Goal: Transaction & Acquisition: Purchase product/service

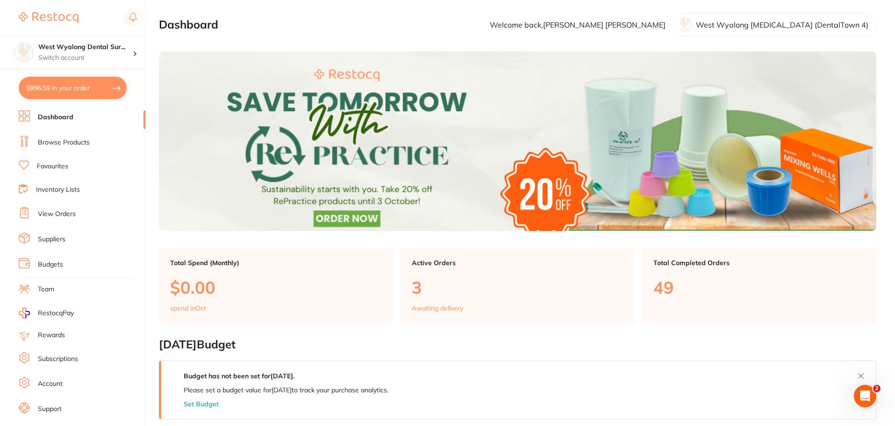
click at [50, 167] on link "Favourites" at bounding box center [52, 166] width 31 height 9
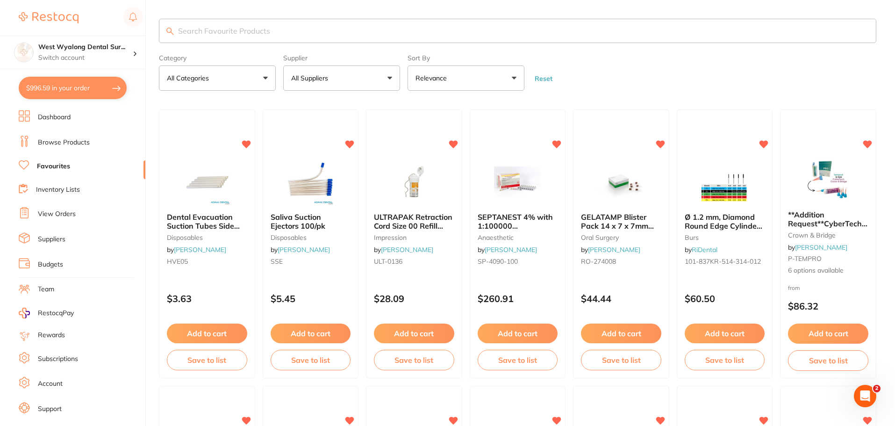
click at [38, 115] on link "Dashboard" at bounding box center [54, 117] width 33 height 9
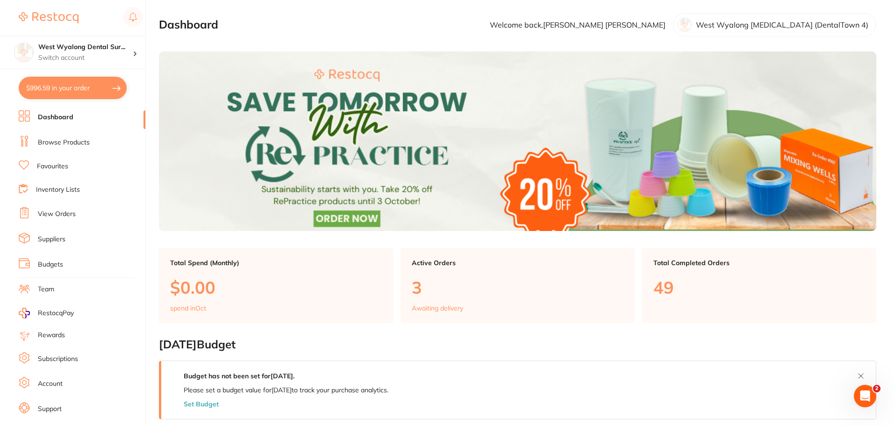
click at [57, 144] on link "Browse Products" at bounding box center [64, 142] width 52 height 9
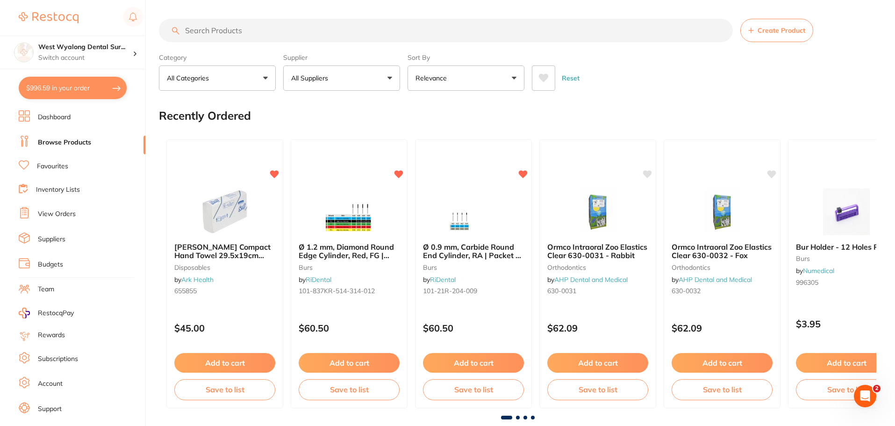
click at [190, 34] on input "search" at bounding box center [446, 30] width 574 height 23
type input "burs"
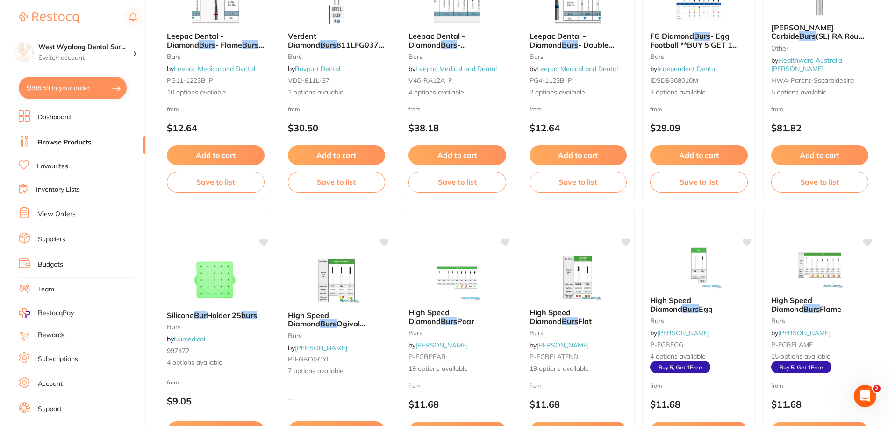
scroll to position [1075, 0]
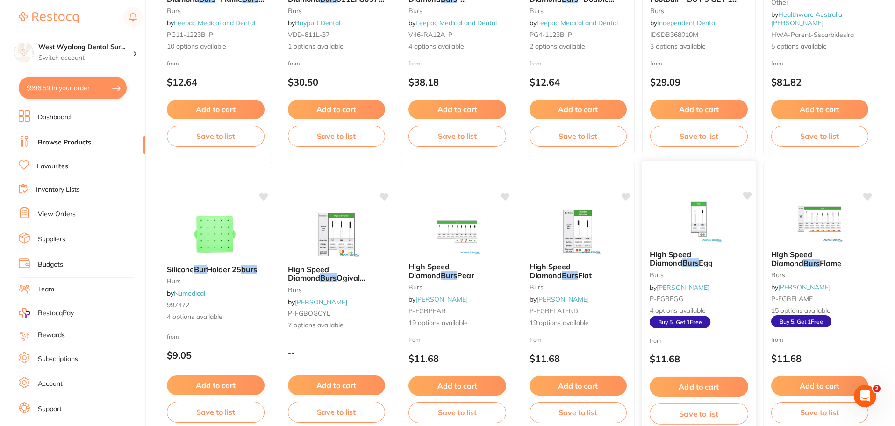
click at [691, 255] on span "High Speed Diamond" at bounding box center [671, 258] width 42 height 18
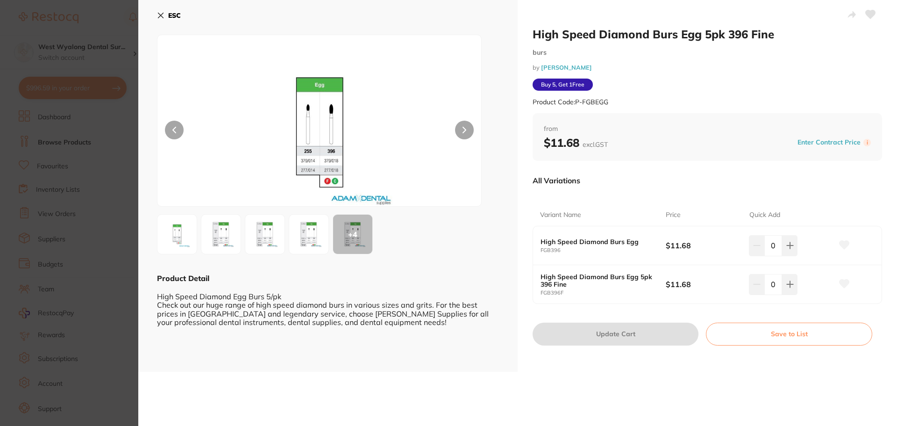
click at [158, 21] on button "ESC" at bounding box center [169, 15] width 24 height 16
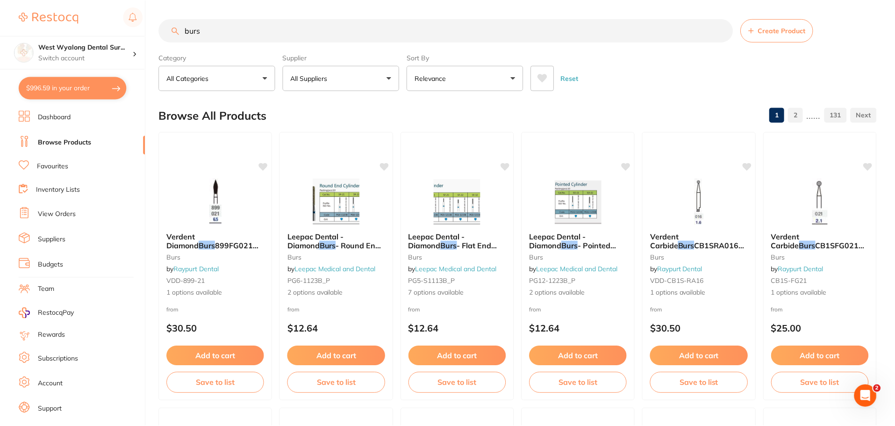
scroll to position [1075, 0]
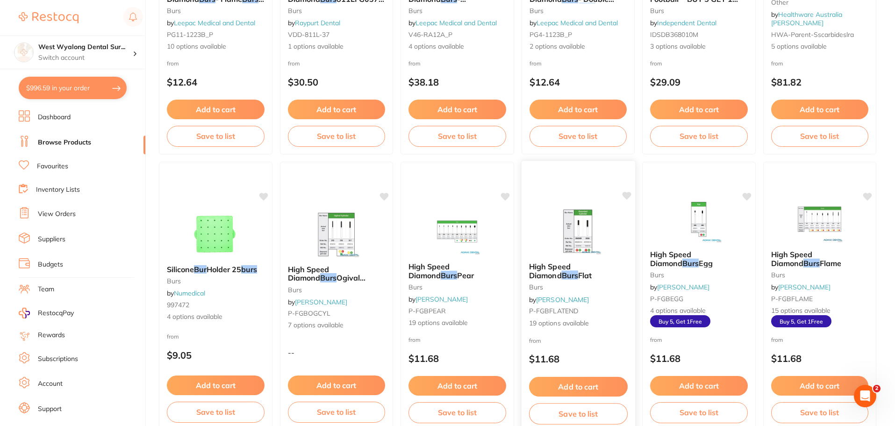
click at [568, 251] on img at bounding box center [577, 231] width 61 height 47
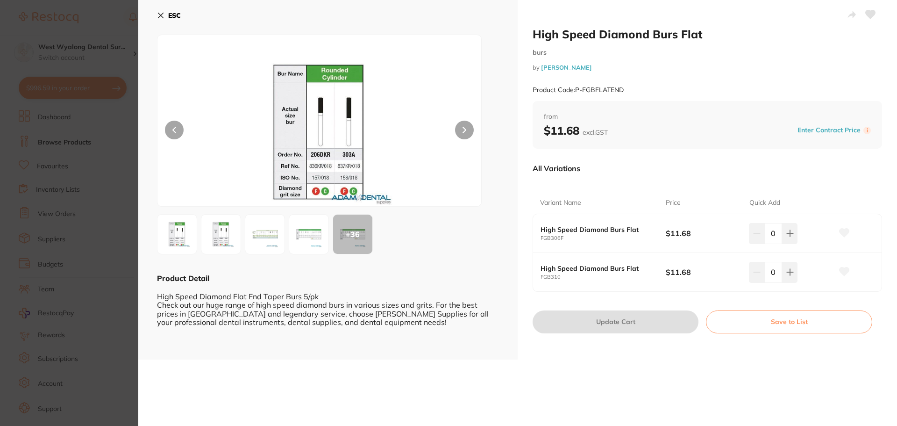
click at [318, 246] on img at bounding box center [309, 234] width 34 height 34
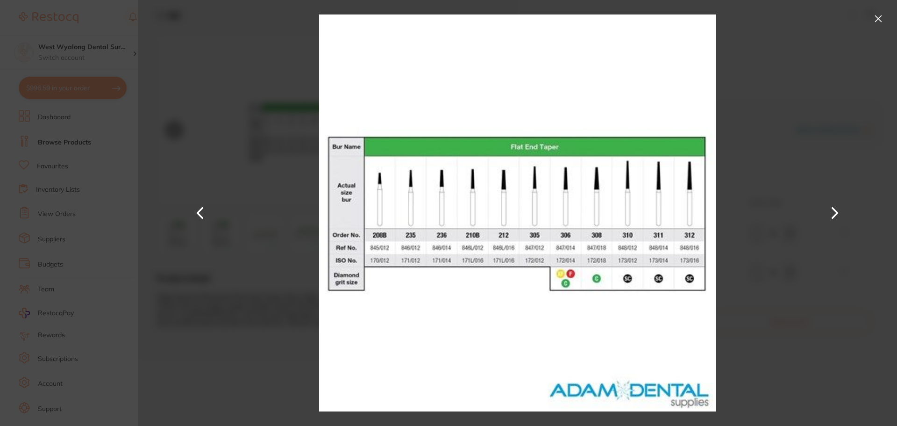
click at [876, 16] on button at bounding box center [878, 18] width 15 height 15
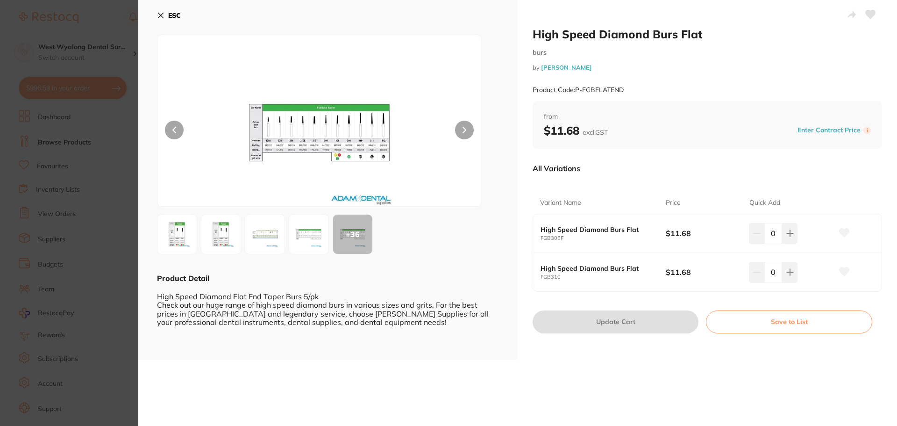
click at [160, 15] on icon at bounding box center [160, 15] width 7 height 7
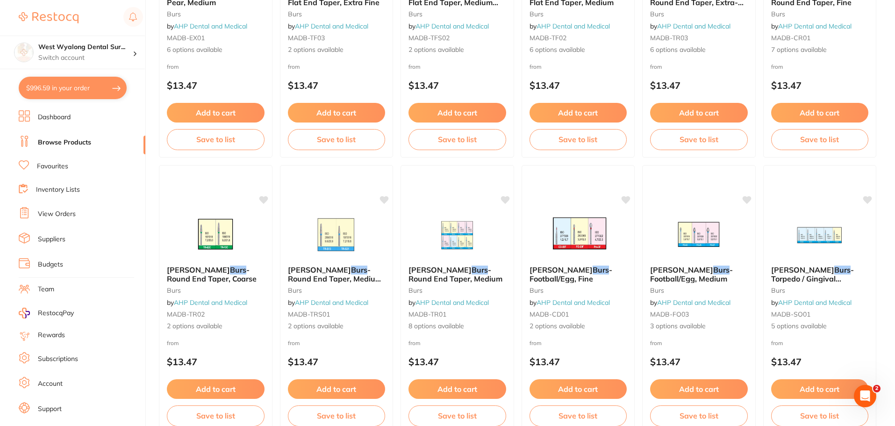
scroll to position [2233, 0]
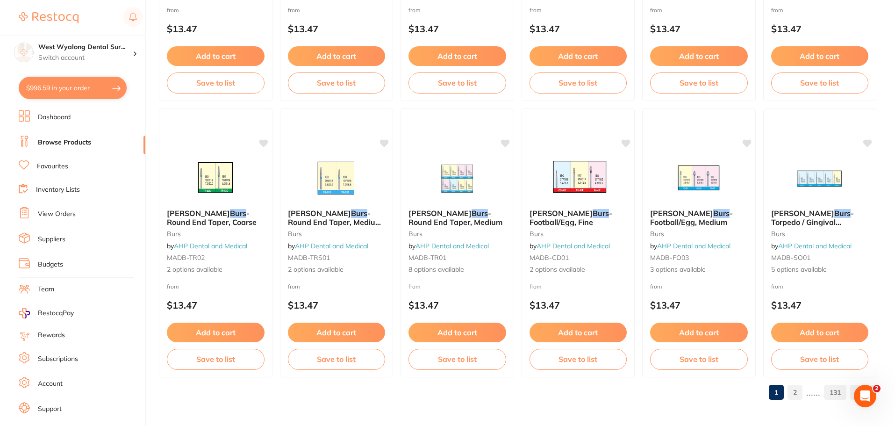
click at [799, 393] on link "2" at bounding box center [795, 392] width 15 height 19
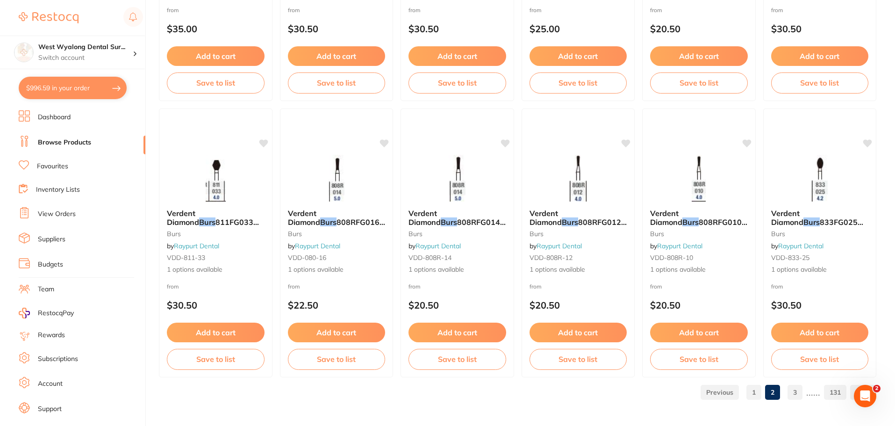
click at [800, 391] on link "3" at bounding box center [795, 392] width 15 height 19
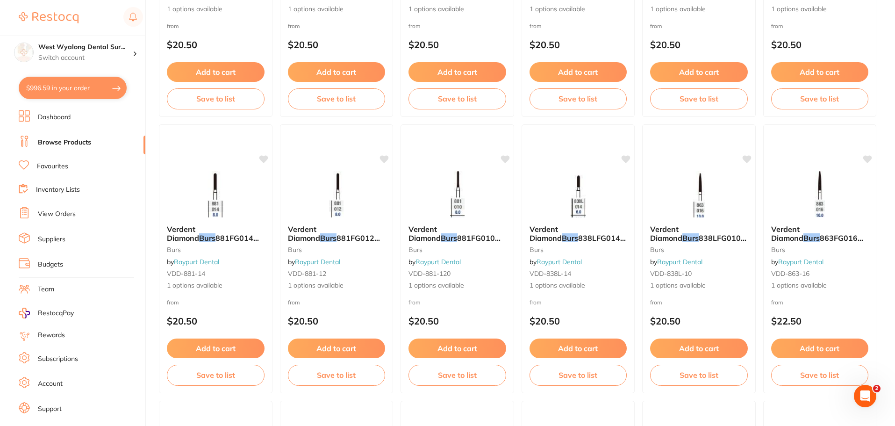
scroll to position [561, 0]
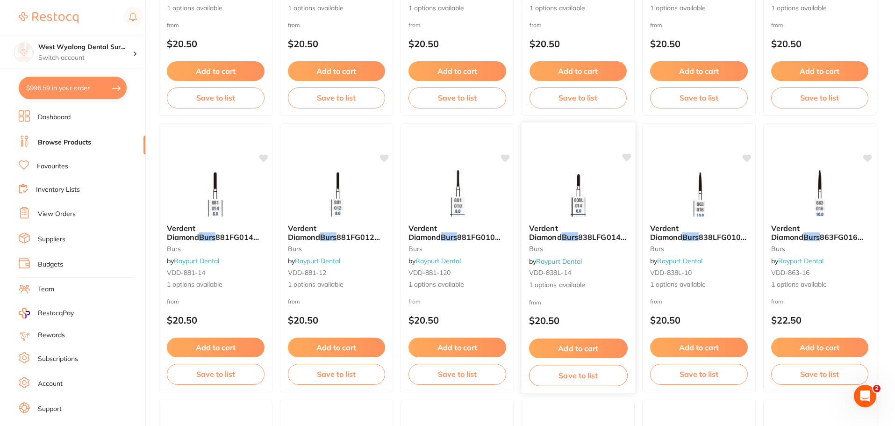
click at [561, 231] on span "Verdent Diamond" at bounding box center [545, 232] width 33 height 18
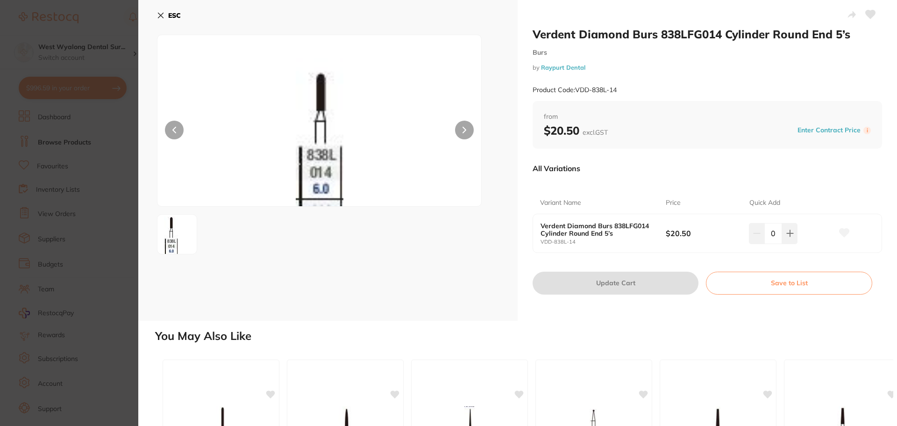
drag, startPoint x: 158, startPoint y: 14, endPoint x: 171, endPoint y: 24, distance: 16.6
click at [158, 14] on icon at bounding box center [160, 15] width 7 height 7
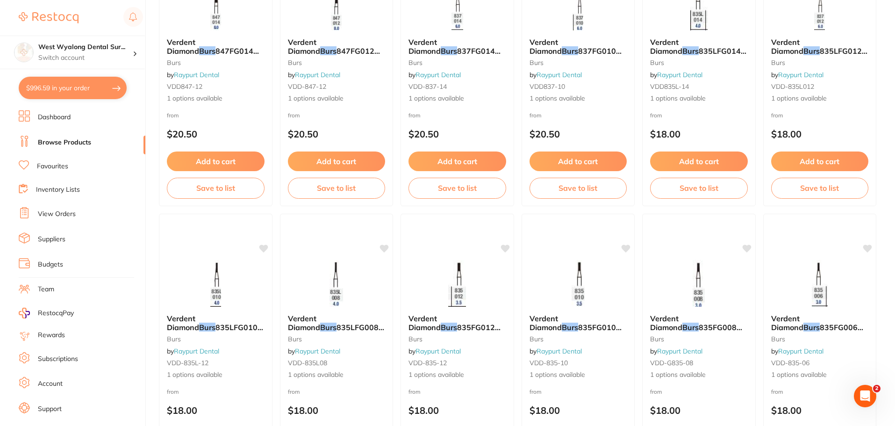
scroll to position [2150, 0]
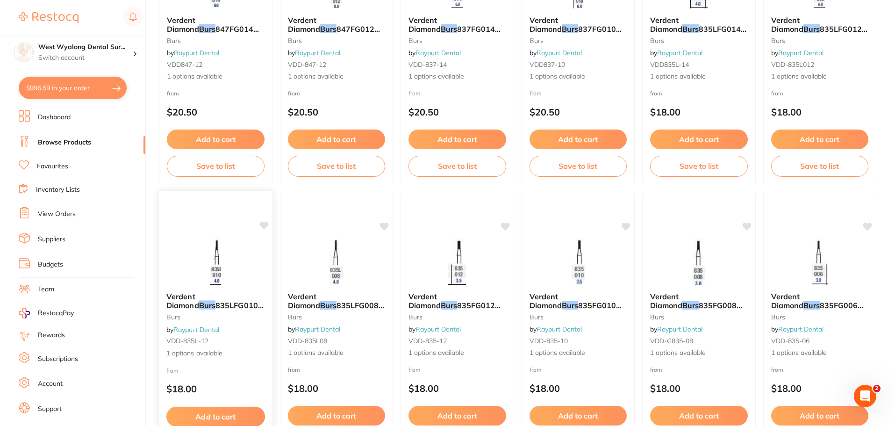
click at [208, 300] on span "835LFG010 5’s" at bounding box center [214, 309] width 97 height 18
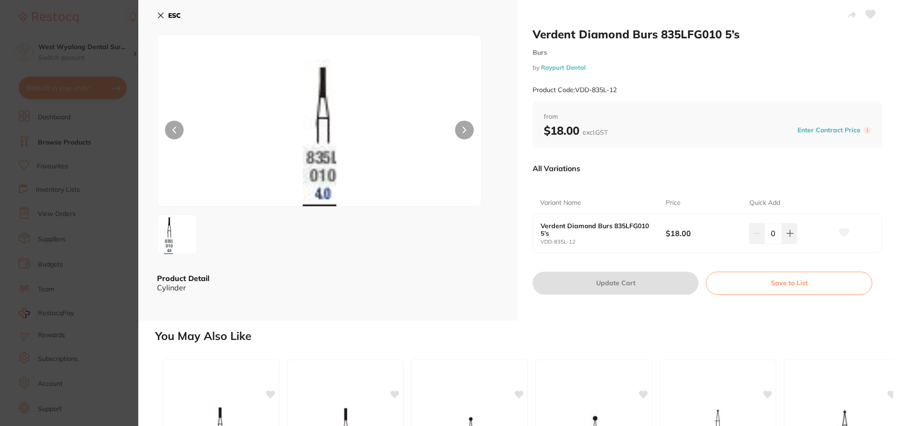
click at [163, 15] on icon at bounding box center [160, 15] width 7 height 7
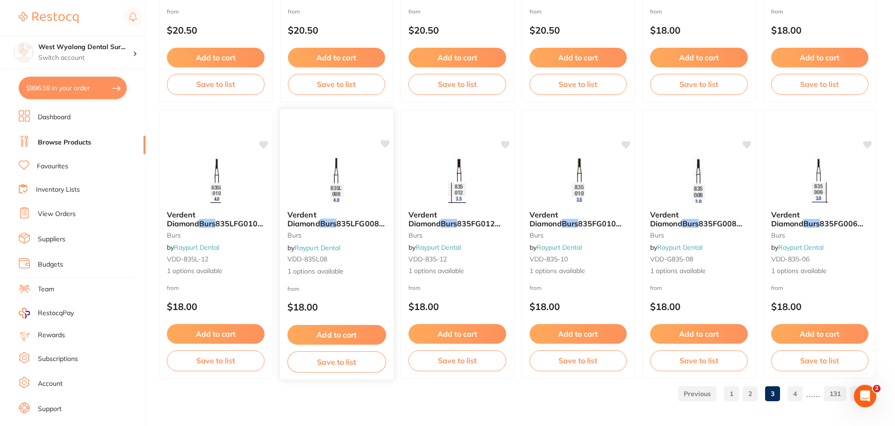
scroll to position [2233, 0]
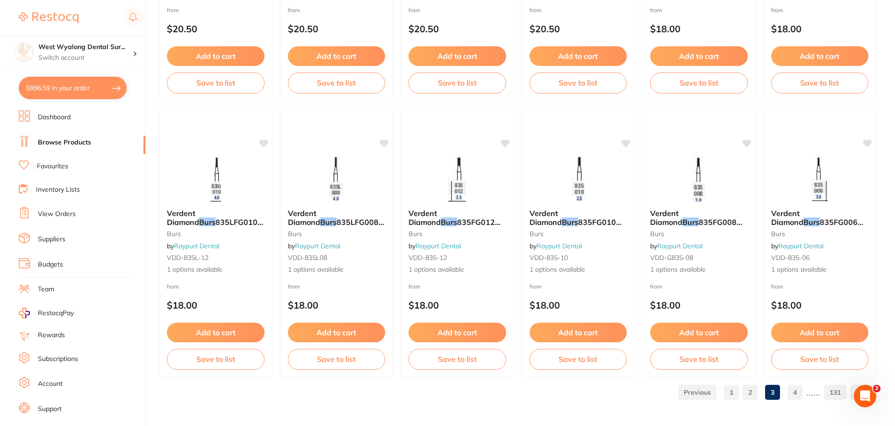
click at [795, 389] on link "4" at bounding box center [795, 392] width 15 height 19
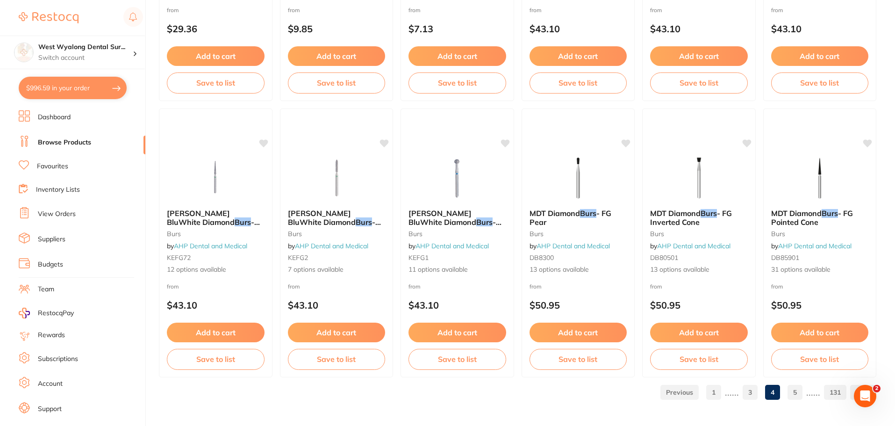
click at [795, 394] on link "5" at bounding box center [795, 392] width 15 height 19
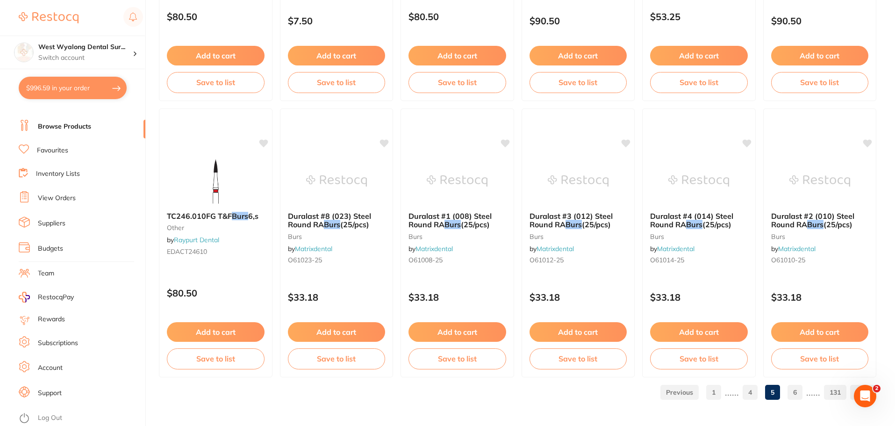
click at [793, 392] on link "6" at bounding box center [795, 392] width 15 height 19
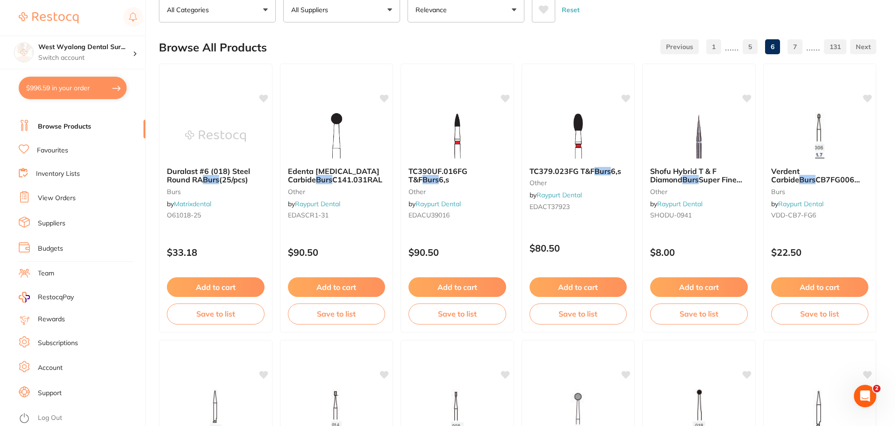
scroll to position [0, 0]
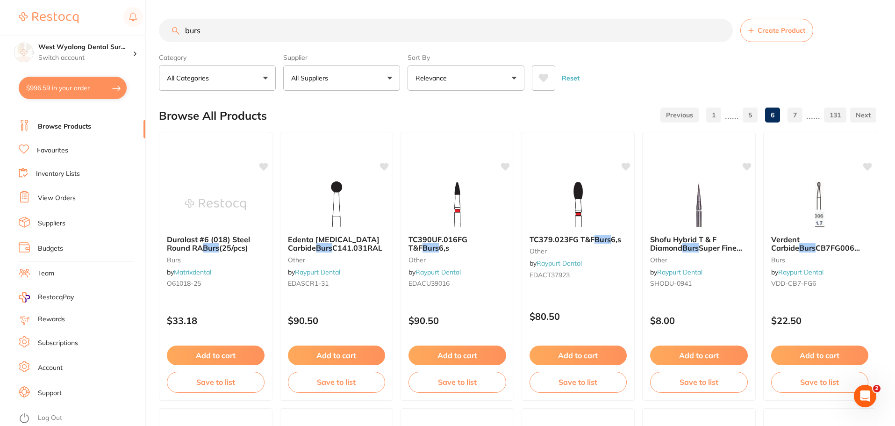
click at [224, 81] on button "All Categories" at bounding box center [217, 77] width 117 height 25
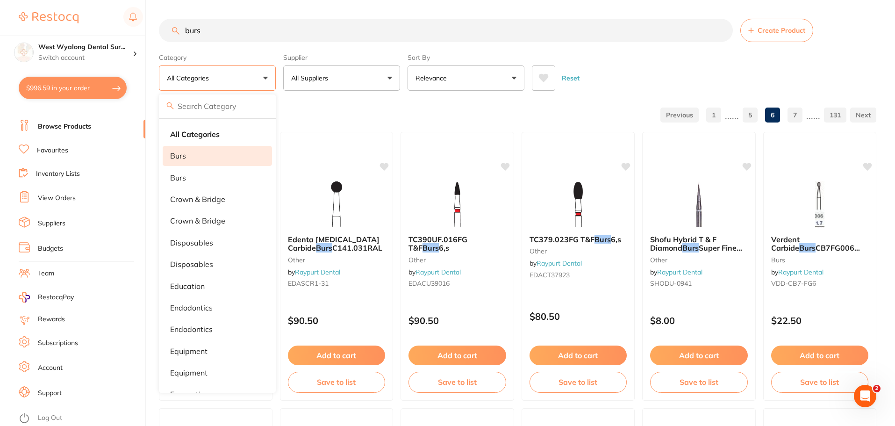
click at [197, 157] on li "burs" at bounding box center [217, 156] width 109 height 20
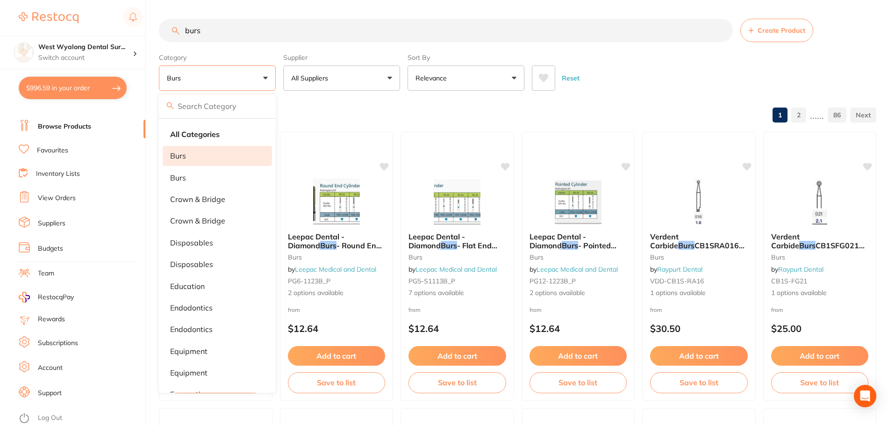
click at [363, 85] on button "All Suppliers" at bounding box center [341, 77] width 117 height 25
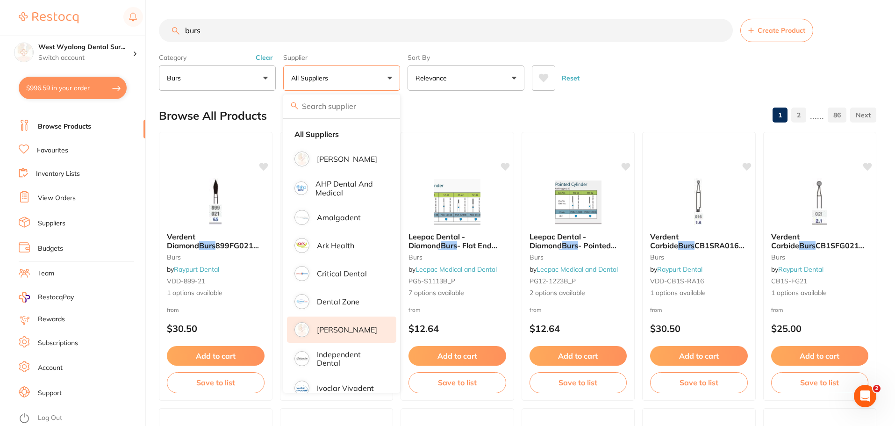
click at [333, 334] on p "[PERSON_NAME]" at bounding box center [347, 329] width 60 height 8
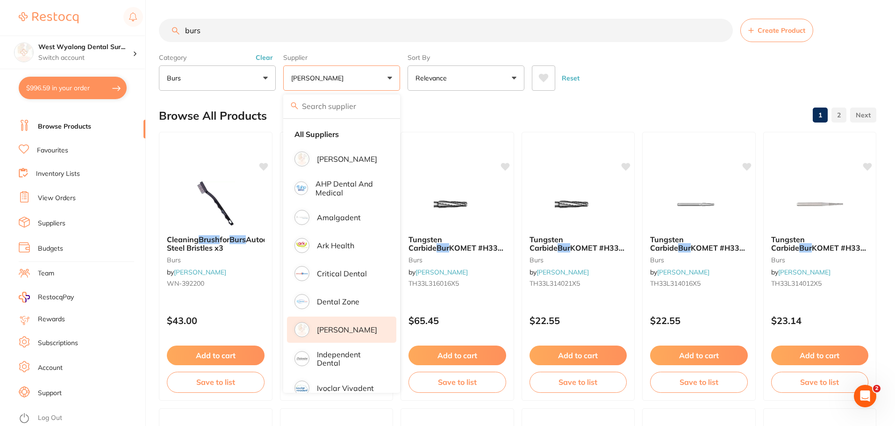
click at [337, 77] on p "[PERSON_NAME]" at bounding box center [319, 77] width 56 height 9
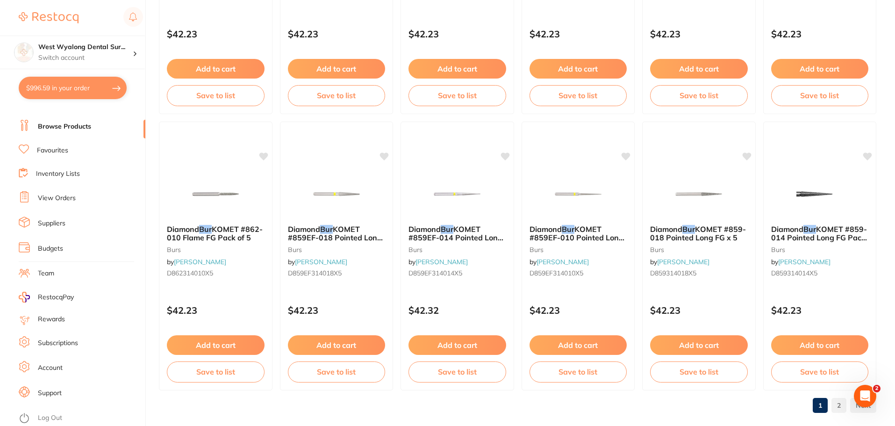
scroll to position [2233, 0]
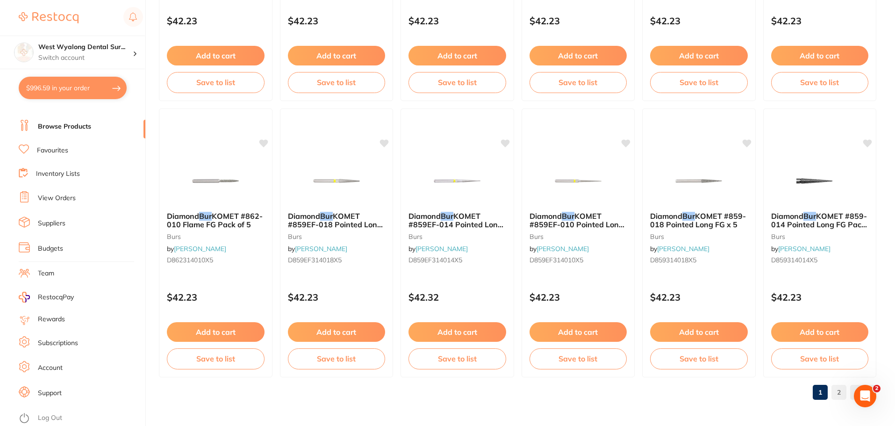
click at [839, 393] on link "2" at bounding box center [839, 392] width 15 height 19
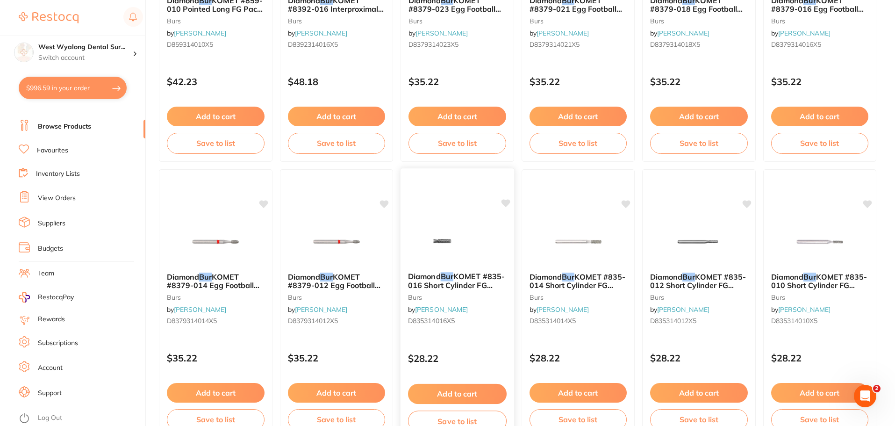
scroll to position [280, 0]
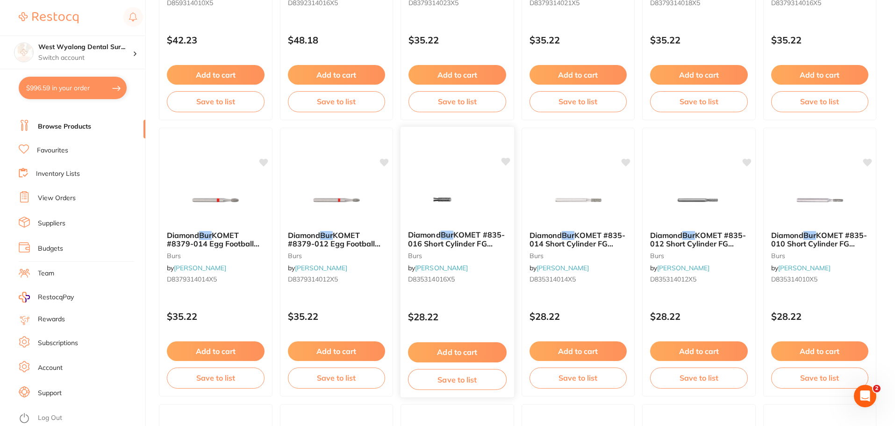
click at [464, 353] on button "Add to cart" at bounding box center [457, 352] width 99 height 20
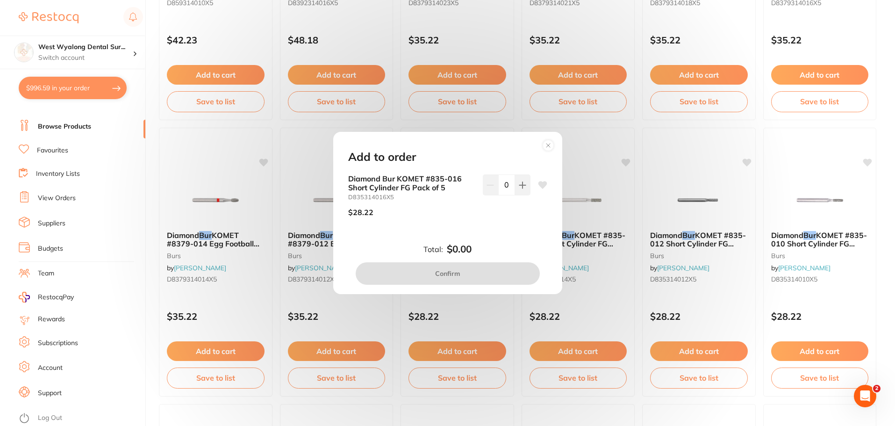
scroll to position [0, 0]
click at [523, 184] on icon at bounding box center [522, 184] width 7 height 7
click at [541, 183] on icon at bounding box center [542, 184] width 9 height 7
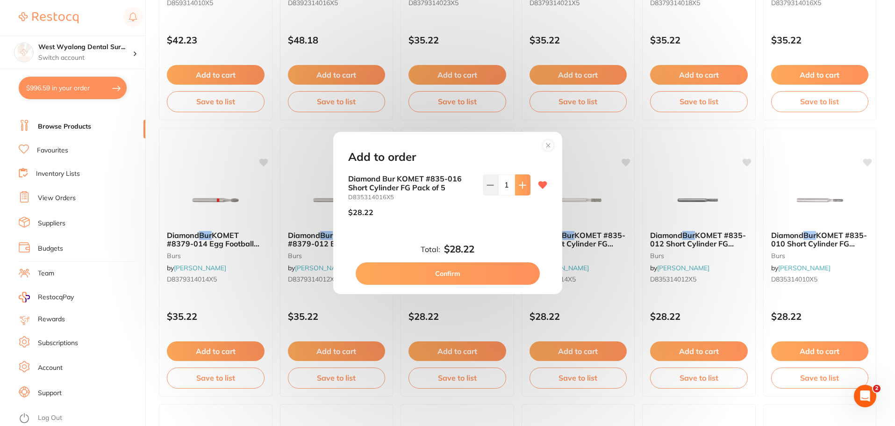
click at [520, 192] on button at bounding box center [522, 184] width 15 height 21
type input "2"
drag, startPoint x: 451, startPoint y: 279, endPoint x: 459, endPoint y: 285, distance: 11.0
click at [451, 279] on button "Confirm" at bounding box center [448, 273] width 184 height 22
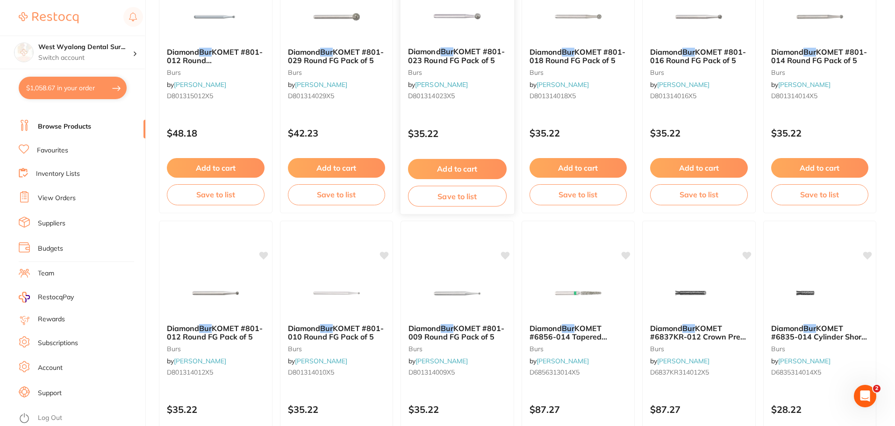
scroll to position [327, 0]
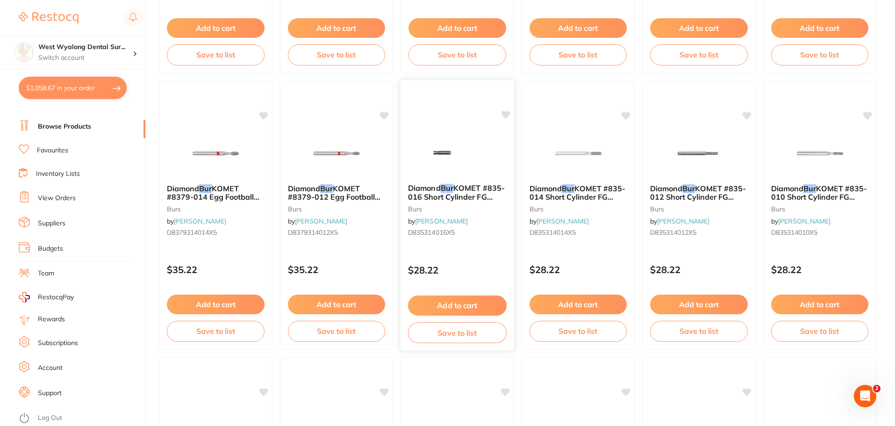
click at [506, 108] on div "Diamond Bur KOMET #835-016 Short Cylinder FG Pack of 5 burs by [PERSON_NAME] D8…" at bounding box center [457, 215] width 115 height 272
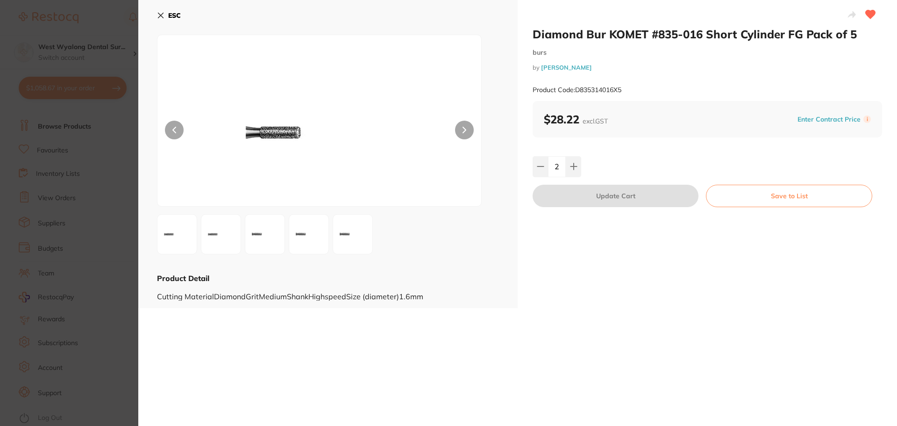
click at [153, 16] on div "ESC Product Detail Cutting MaterialDiamondGritMediumShankHighspeedSize (diamete…" at bounding box center [328, 154] width 380 height 308
click at [168, 18] on button "ESC" at bounding box center [169, 15] width 24 height 16
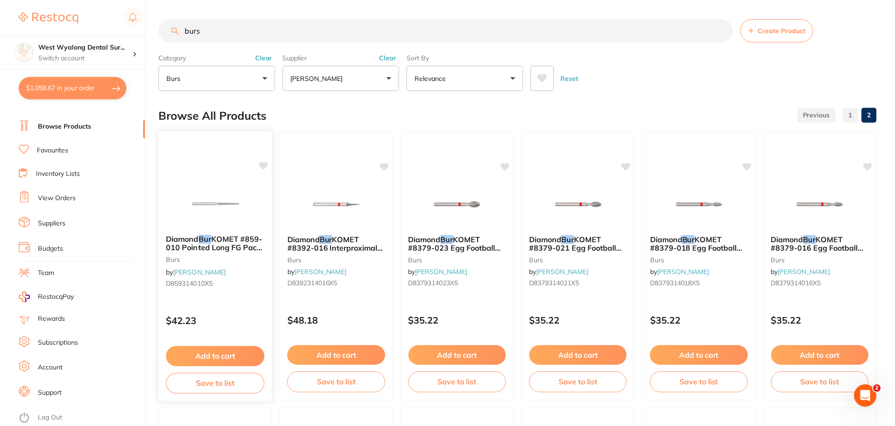
scroll to position [327, 0]
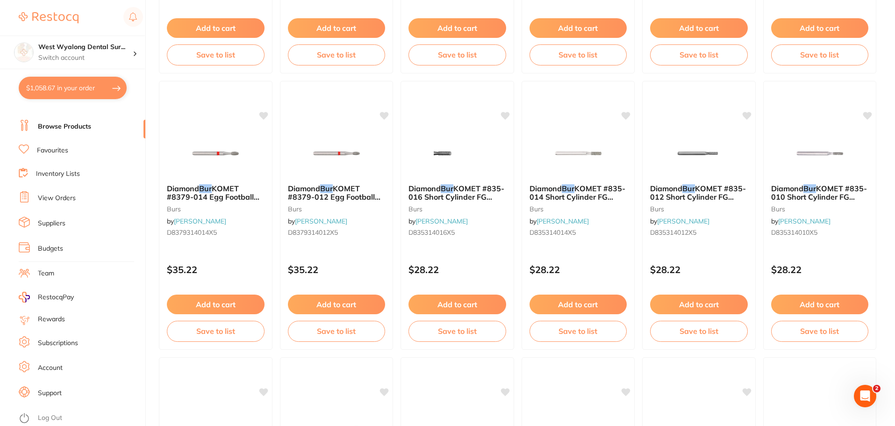
click at [48, 95] on button "$1,058.67 in your order" at bounding box center [73, 88] width 108 height 22
checkbox input "true"
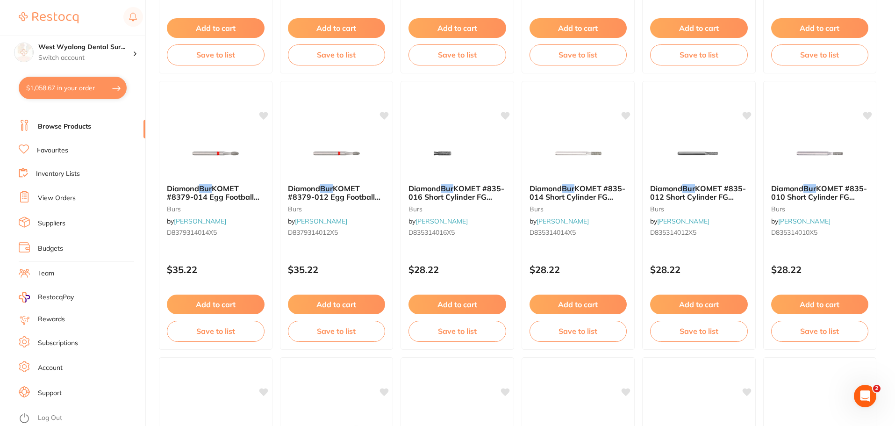
checkbox input "true"
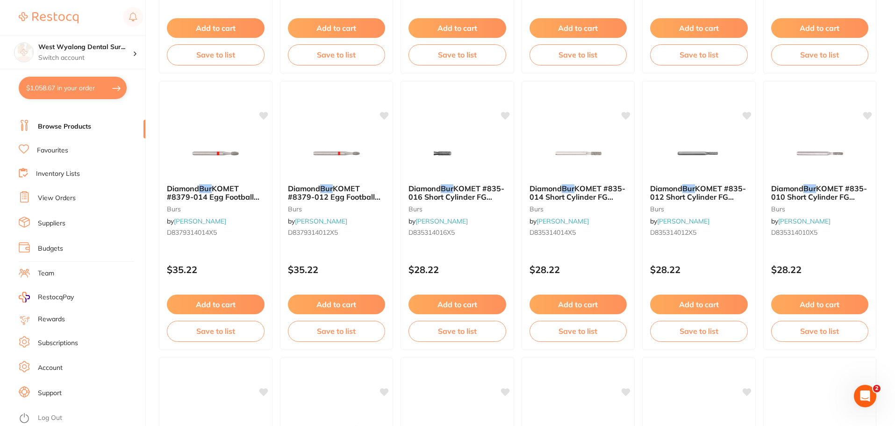
checkbox input "true"
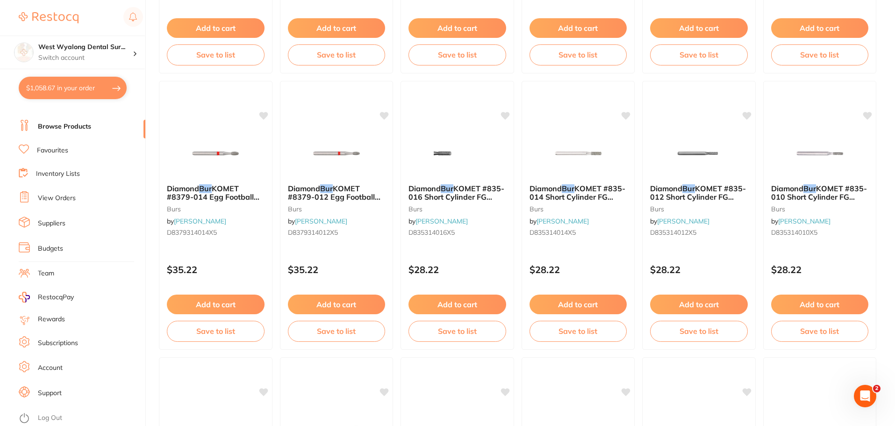
checkbox input "true"
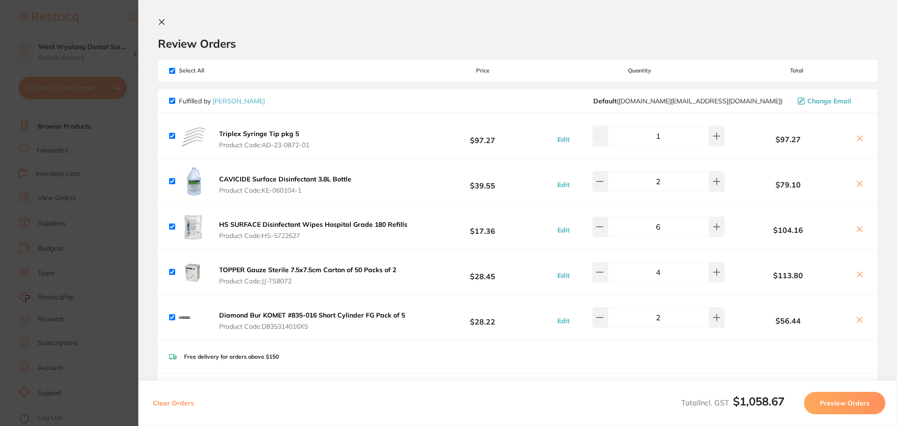
scroll to position [0, 0]
click at [161, 25] on icon at bounding box center [161, 23] width 7 height 7
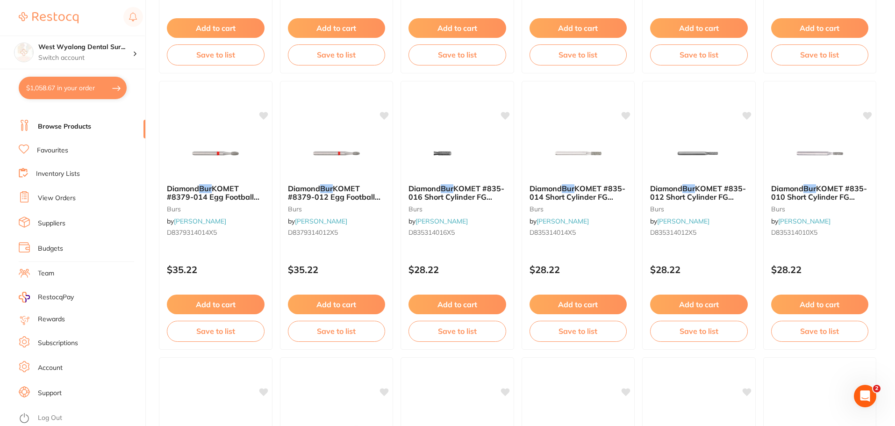
click at [54, 154] on link "Favourites" at bounding box center [52, 150] width 31 height 9
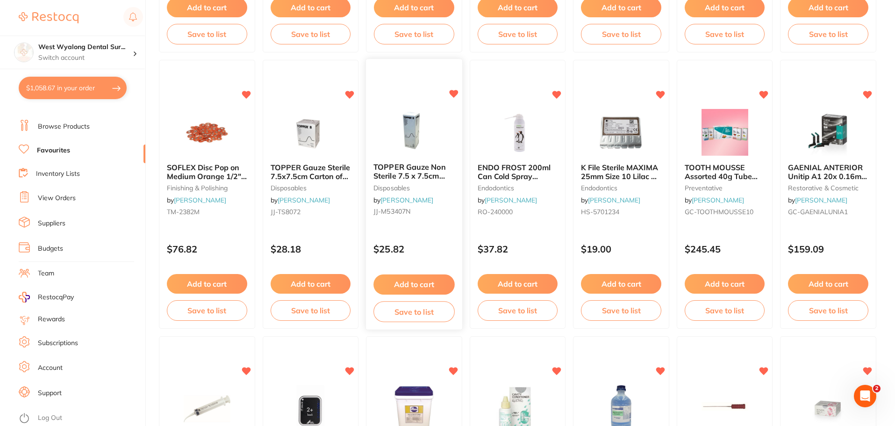
scroll to position [888, 0]
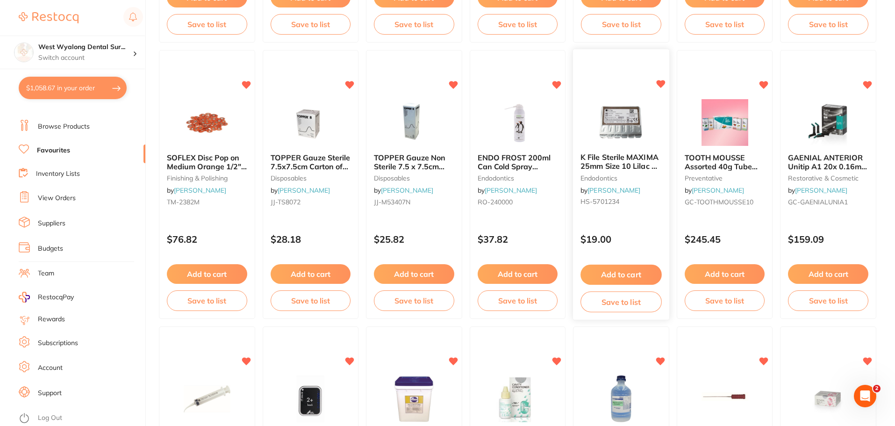
click at [636, 161] on span "K File Sterile MAXIMA 25mm Size 10 Lilac Pk of 6" at bounding box center [621, 166] width 80 height 27
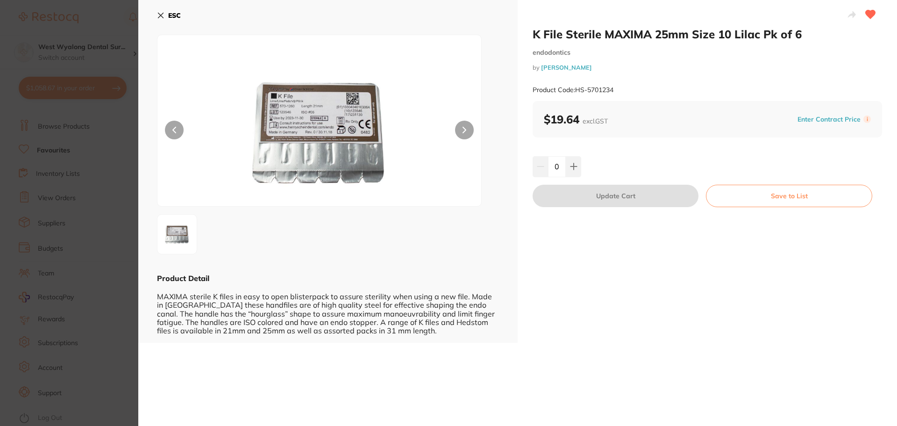
click at [159, 14] on icon at bounding box center [160, 15] width 5 height 5
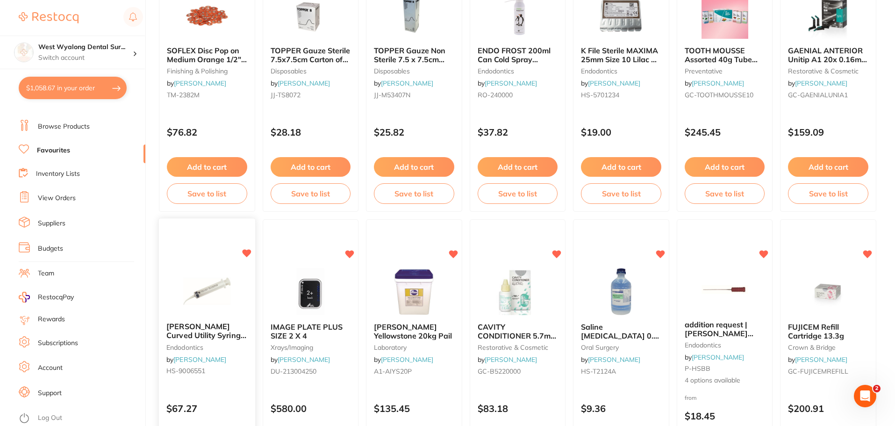
scroll to position [1028, 0]
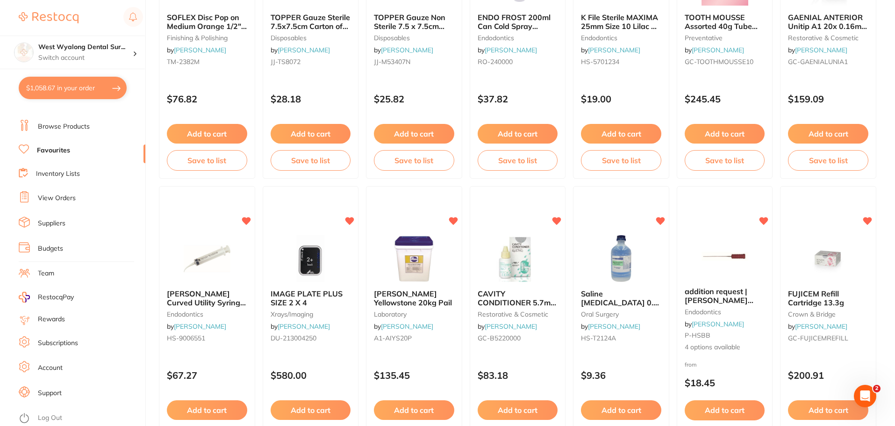
click at [58, 91] on button "$1,058.67 in your order" at bounding box center [73, 88] width 108 height 22
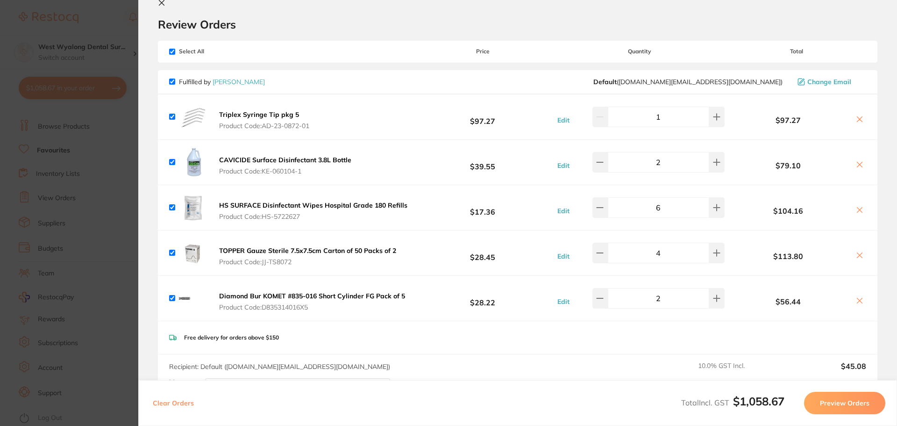
scroll to position [4, 0]
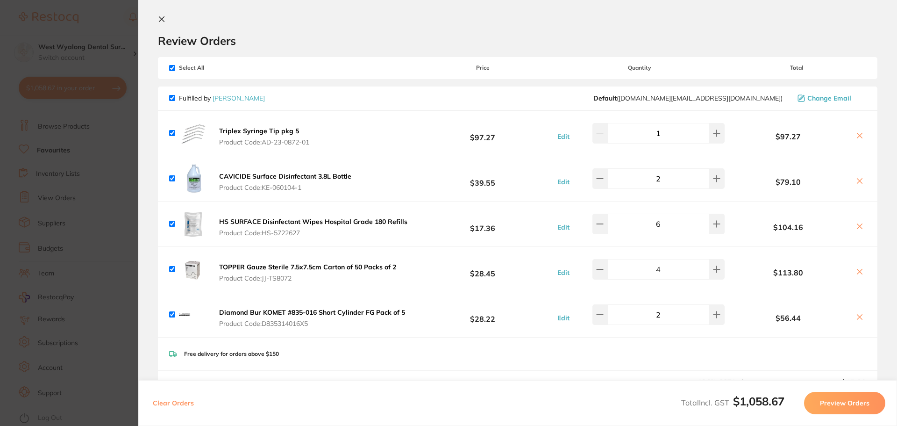
click at [167, 18] on button at bounding box center [163, 19] width 11 height 9
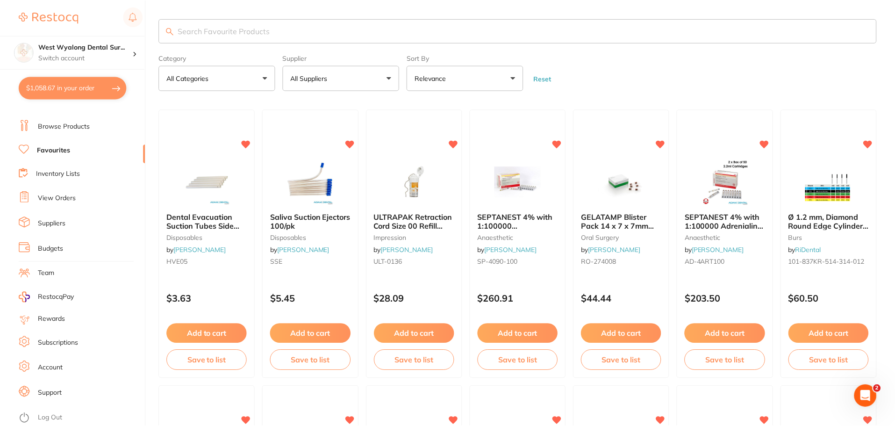
scroll to position [1028, 0]
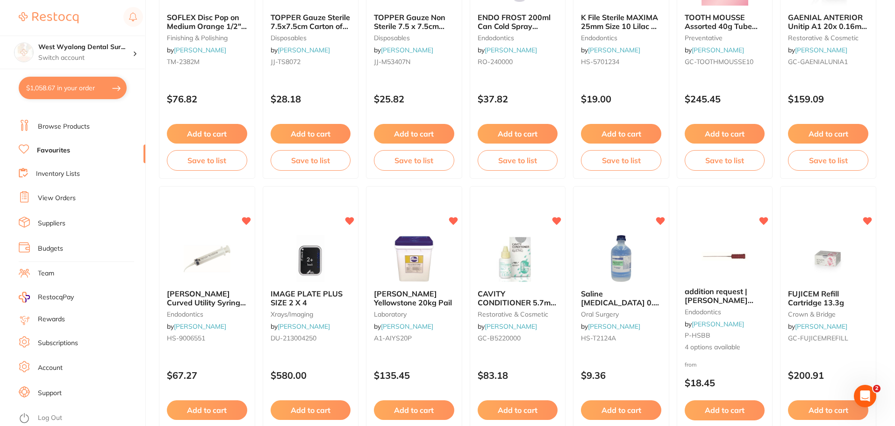
click at [66, 127] on link "Browse Products" at bounding box center [64, 126] width 52 height 9
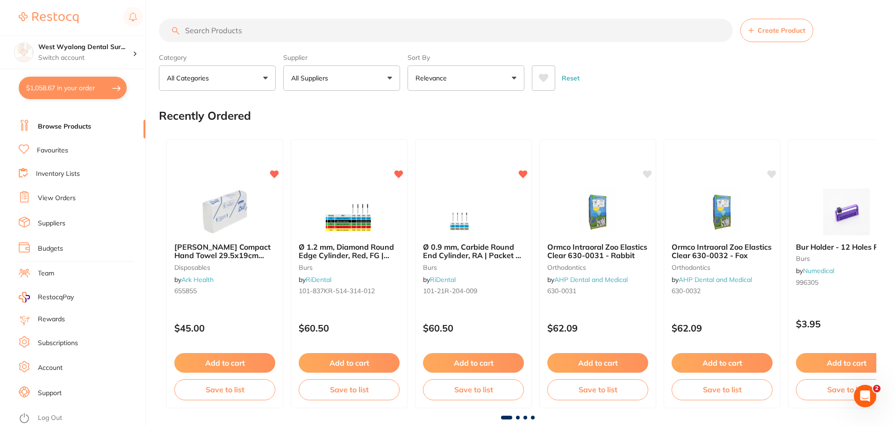
click at [50, 225] on link "Suppliers" at bounding box center [52, 223] width 28 height 9
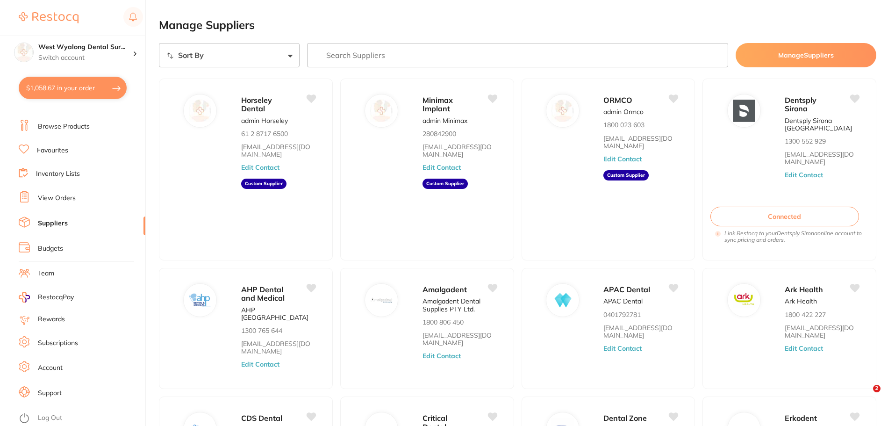
click at [47, 245] on link "Budgets" at bounding box center [50, 248] width 25 height 9
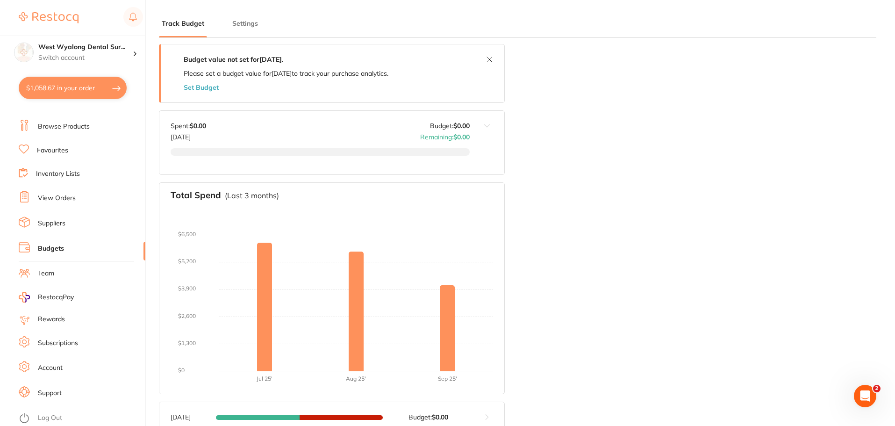
scroll to position [32, 0]
